Goal: Check status: Check status

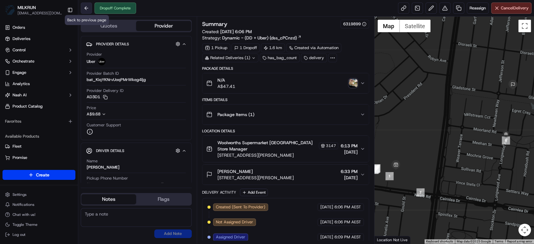
click at [89, 7] on button at bounding box center [86, 8] width 11 height 11
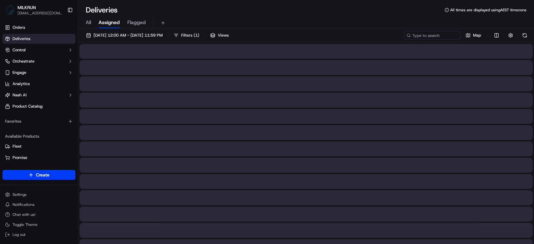
click at [427, 40] on div "21/09/2025 12:00 AM - 21/09/2025 11:59 PM Filters ( 1 ) Views Map" at bounding box center [306, 37] width 456 height 12
click at [430, 34] on input at bounding box center [422, 35] width 75 height 9
paste input "0a693226-67c0-404f-9b6a-3d679e2dcedf"
type input "0a693226-67c0-404f-9b6a-3d679e2dcedf"
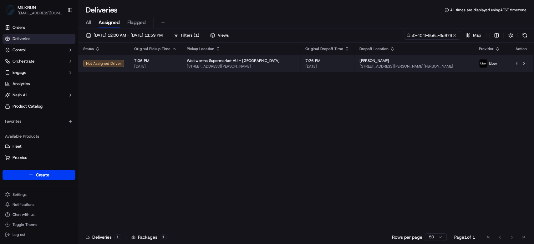
click at [428, 67] on span "3 Quist Pl, Shalvey, NSW 2770, AU" at bounding box center [413, 66] width 109 height 5
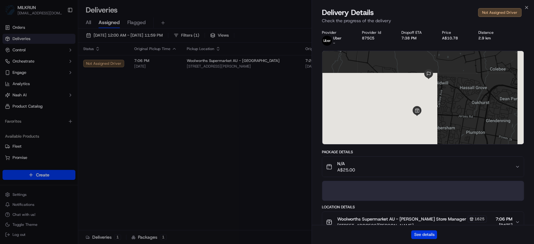
click at [425, 237] on button "See details" at bounding box center [424, 234] width 26 height 9
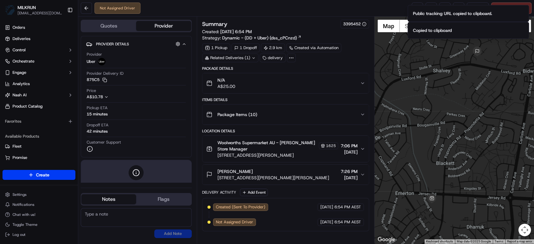
click at [264, 142] on span "Woolworths Supermarket AU - Emerton Store Manager" at bounding box center [267, 145] width 100 height 13
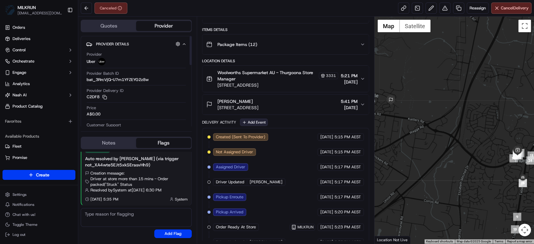
scroll to position [109, 0]
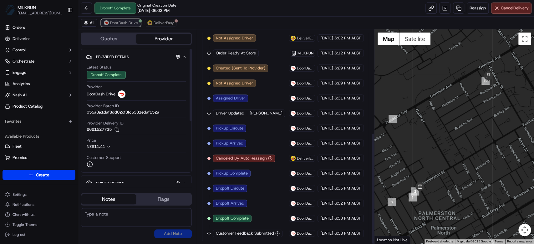
click at [126, 26] on button "DoorDash Drive" at bounding box center [121, 23] width 40 height 8
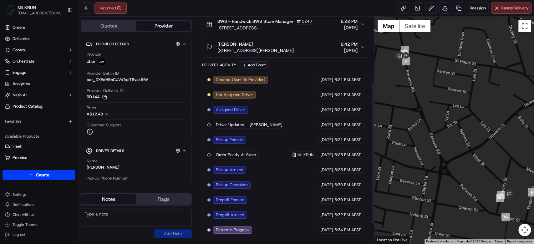
scroll to position [133, 0]
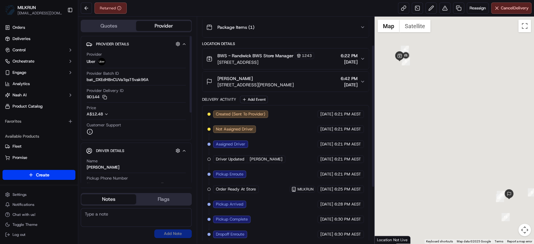
scroll to position [133, 0]
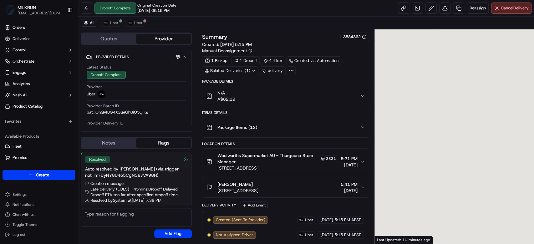
scroll to position [10, 0]
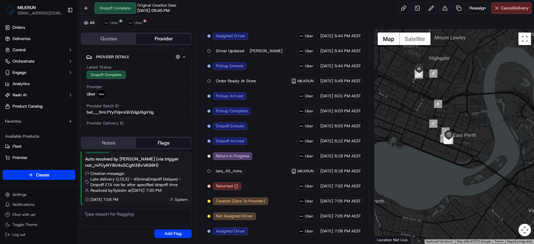
scroll to position [125, 0]
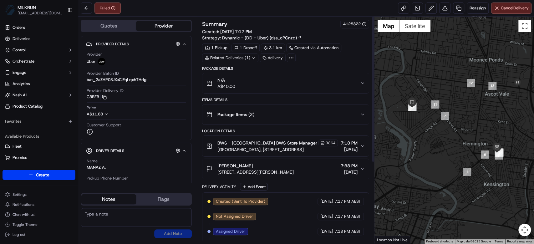
scroll to position [124, 0]
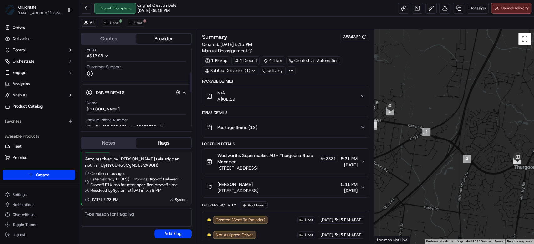
scroll to position [125, 0]
